Goal: Find specific page/section: Find specific page/section

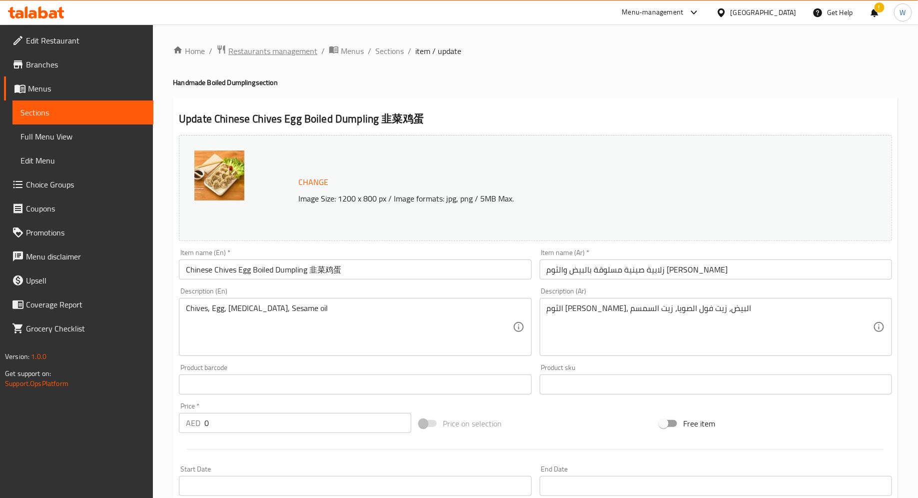
click at [287, 46] on span "Restaurants management" at bounding box center [272, 51] width 89 height 12
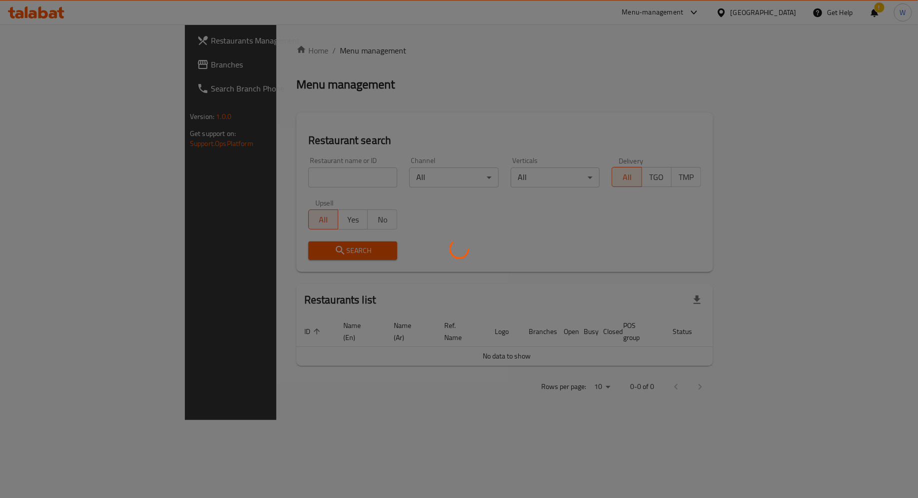
click at [227, 179] on div at bounding box center [459, 249] width 918 height 498
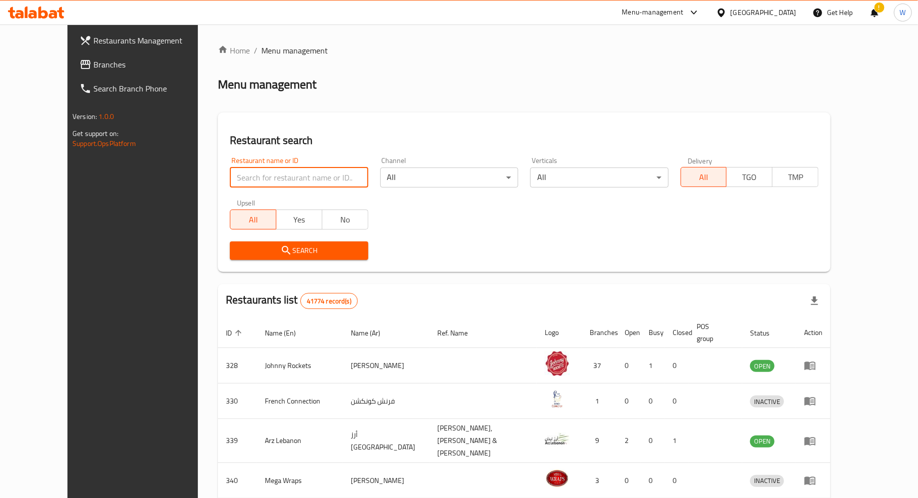
click at [245, 183] on input "search" at bounding box center [299, 177] width 138 height 20
paste input "Summer Palace Restaurant"
click at [266, 256] on span "Search" at bounding box center [299, 250] width 122 height 12
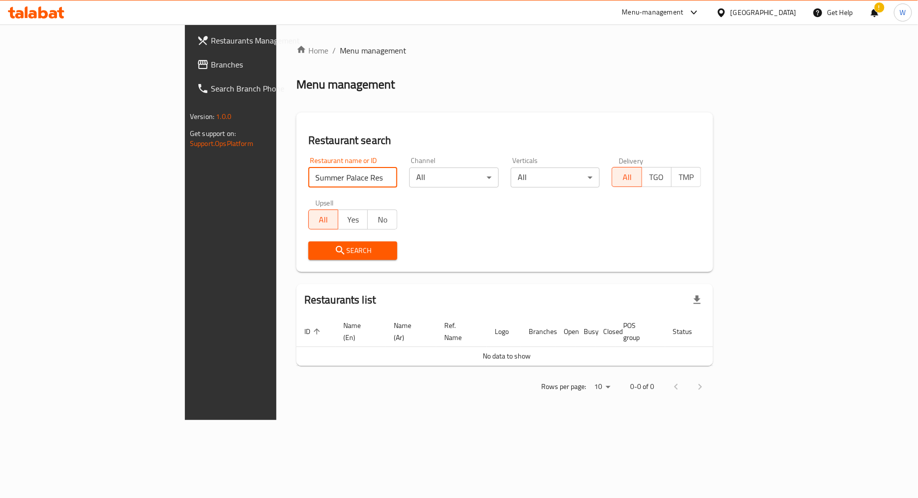
click at [308, 175] on input "Summer Palace Restaurant" at bounding box center [352, 177] width 89 height 20
type input "Summer Palace Restaurant"
click button "Search" at bounding box center [352, 250] width 89 height 18
click at [316, 254] on span "Search" at bounding box center [352, 250] width 73 height 12
click at [319, 245] on span "Search" at bounding box center [352, 250] width 73 height 12
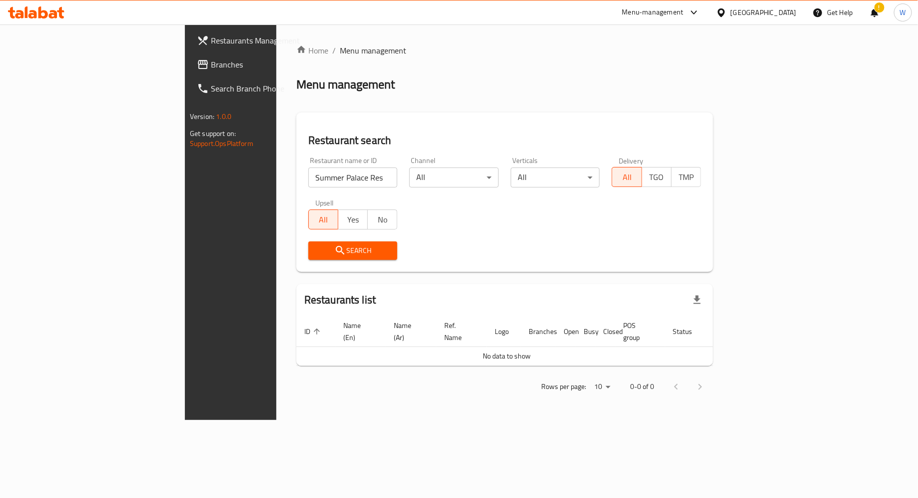
click at [211, 36] on span "Restaurants Management" at bounding box center [270, 40] width 119 height 12
